Goal: Information Seeking & Learning: Learn about a topic

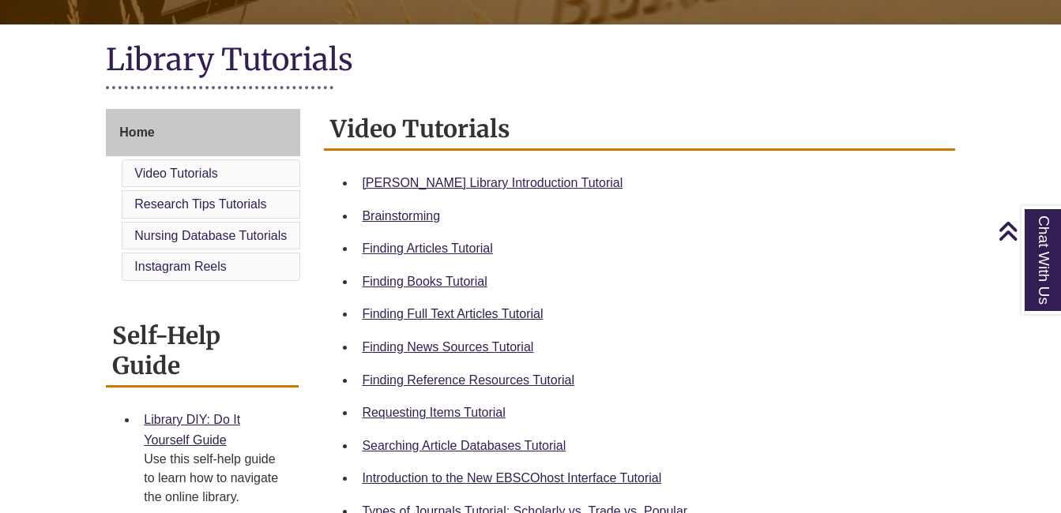
scroll to position [337, 0]
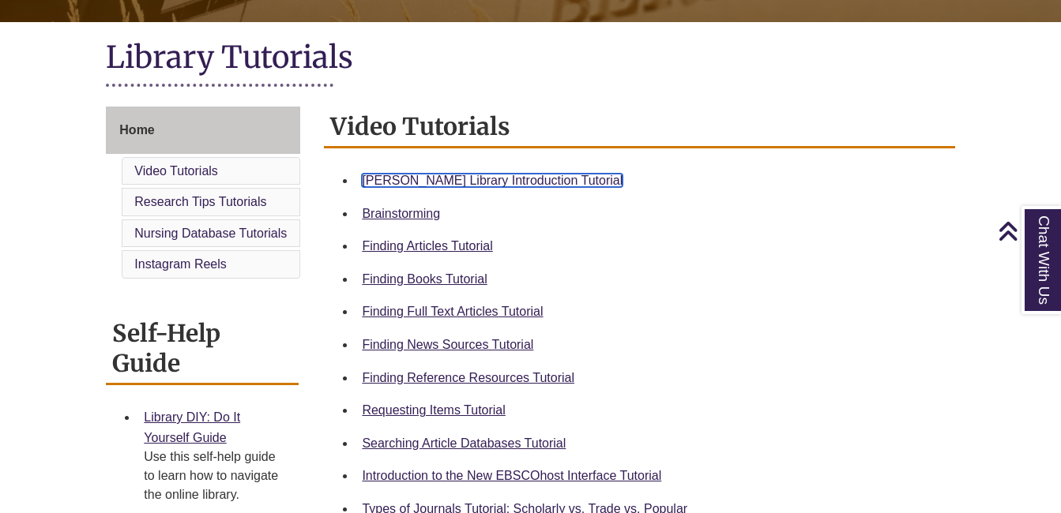
click at [500, 178] on link "Berntsen Library Introduction Tutorial" at bounding box center [492, 180] width 261 height 13
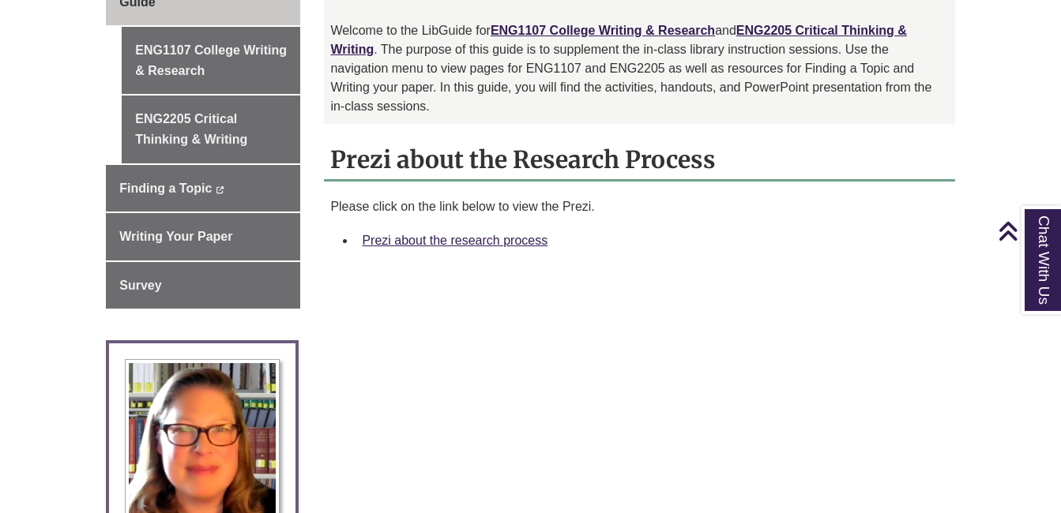
scroll to position [452, 0]
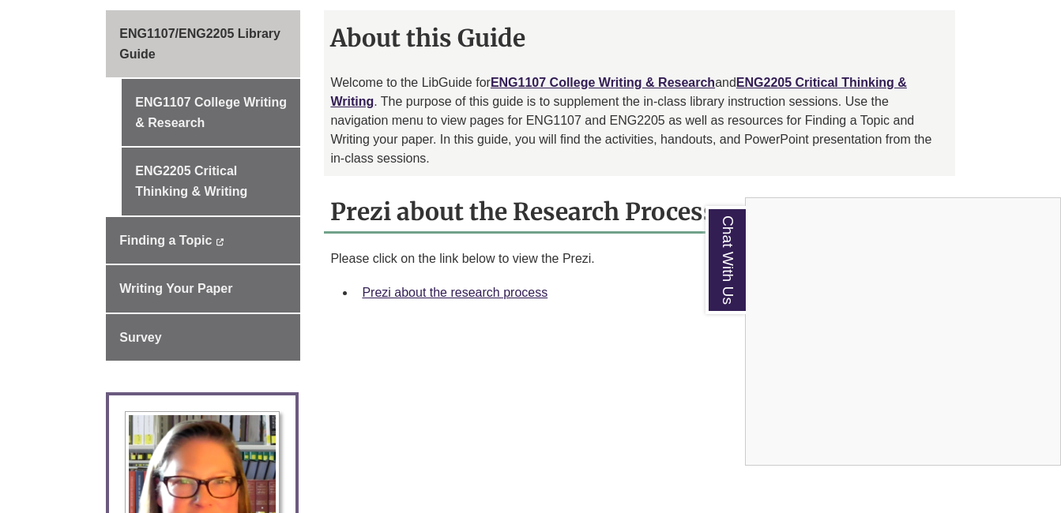
click at [732, 392] on div "Chat With Us" at bounding box center [530, 256] width 1061 height 513
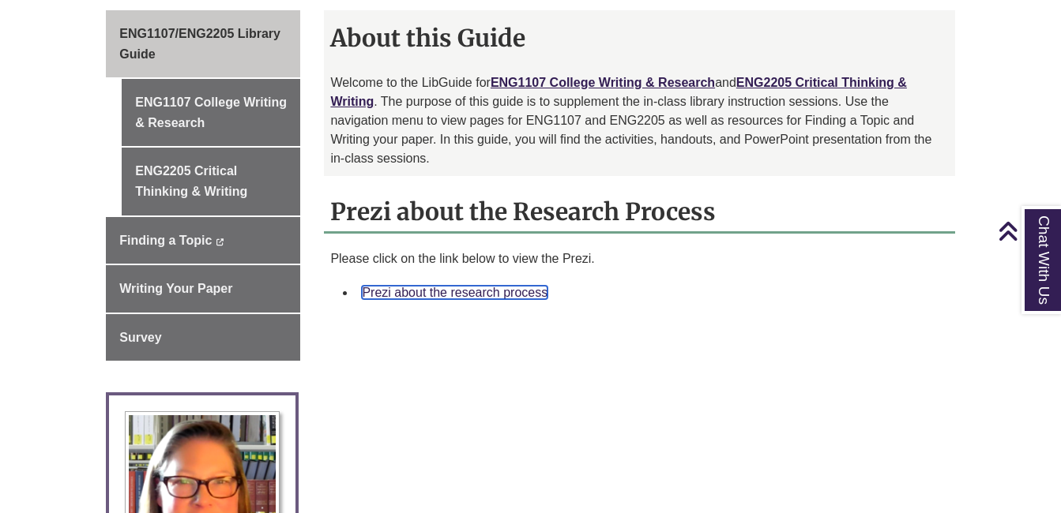
click at [521, 286] on link "Prezi about the research process" at bounding box center [455, 292] width 186 height 13
